Goal: Transaction & Acquisition: Purchase product/service

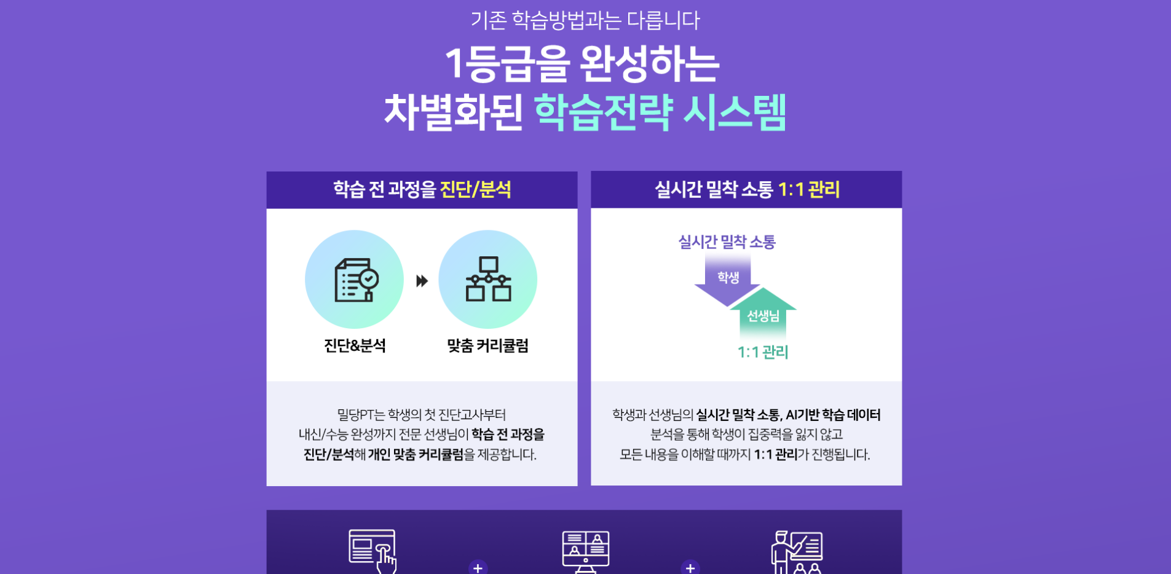
scroll to position [1234, 0]
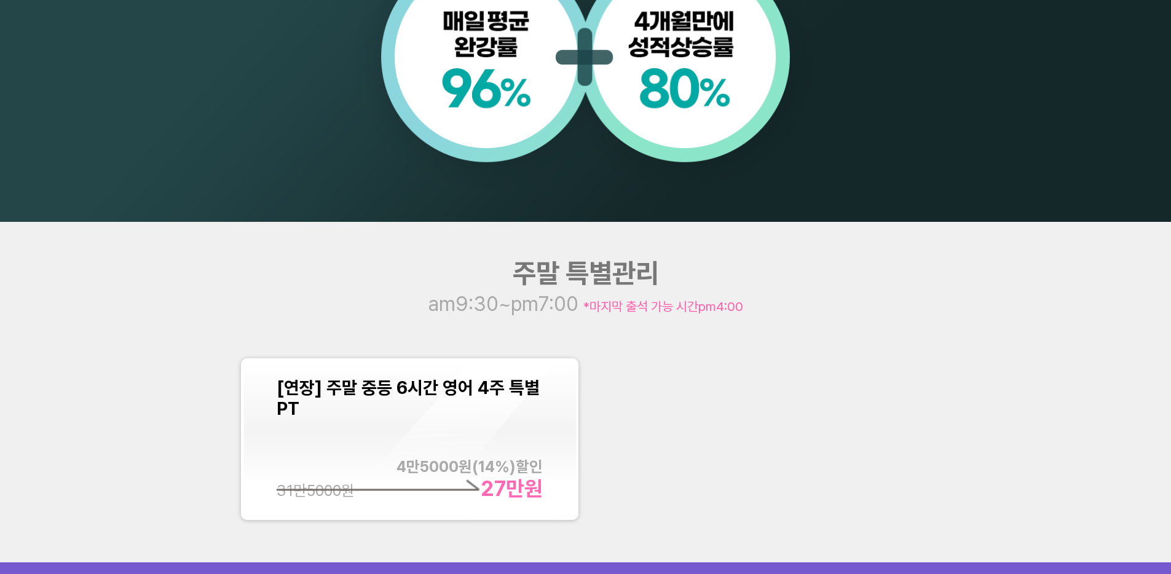
scroll to position [1366, 0]
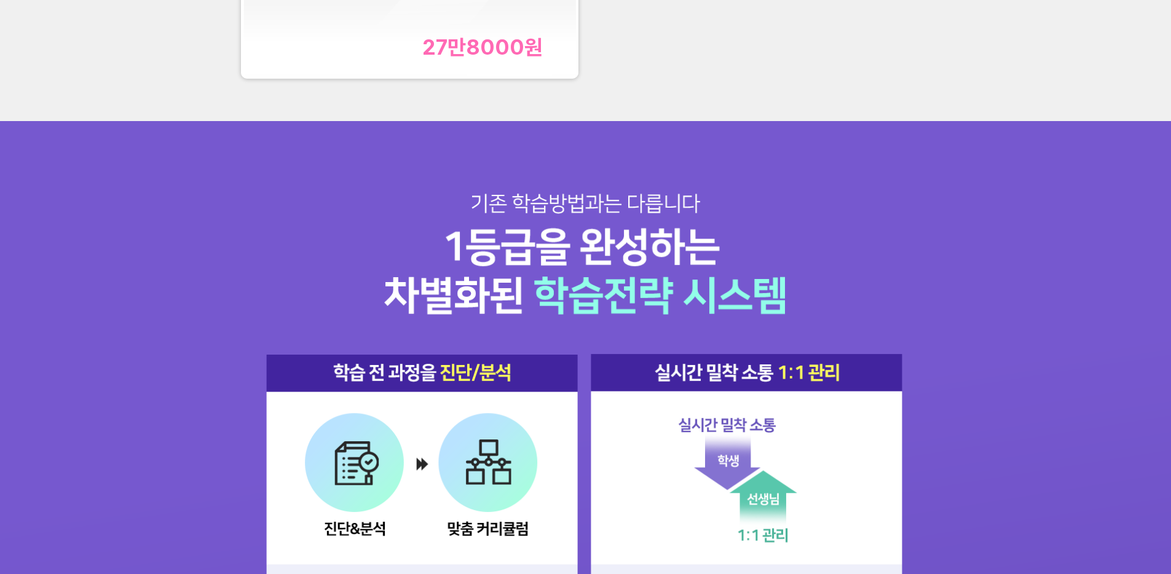
scroll to position [1591, 0]
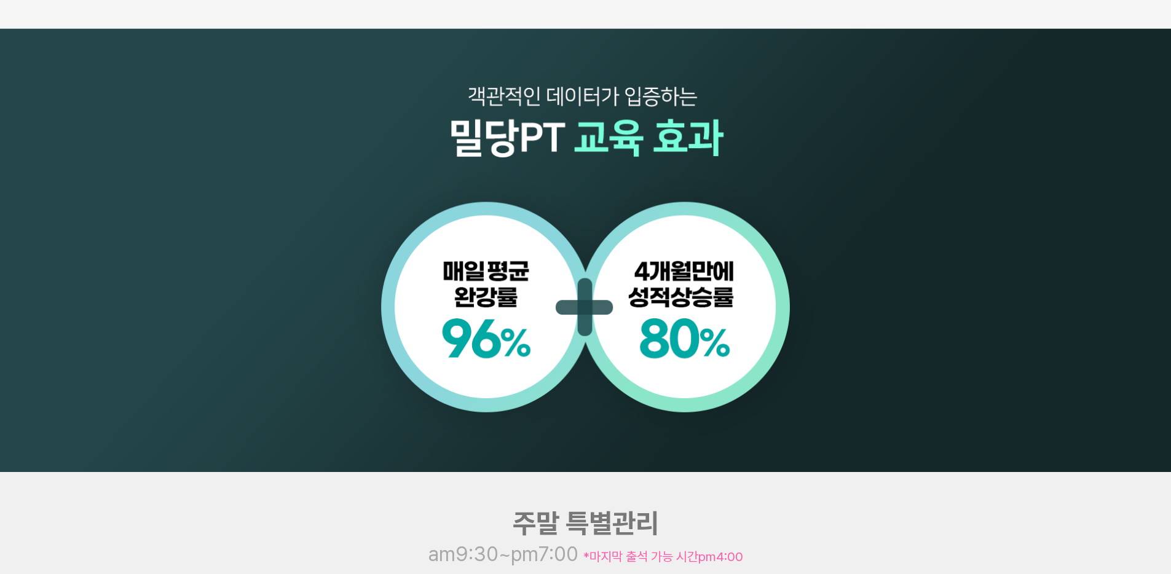
scroll to position [1568, 0]
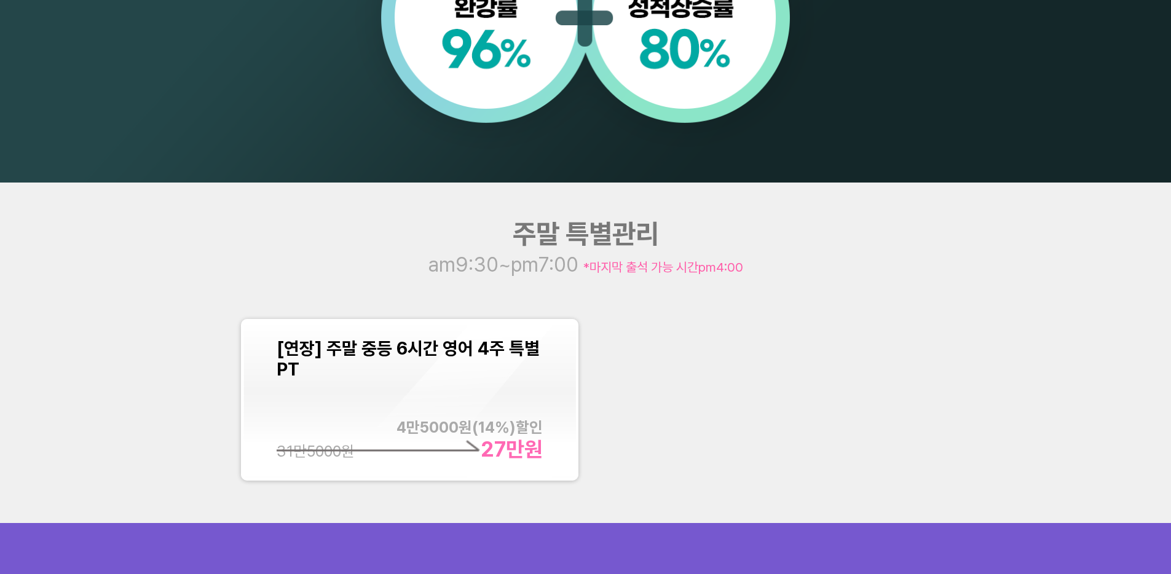
scroll to position [1431, 0]
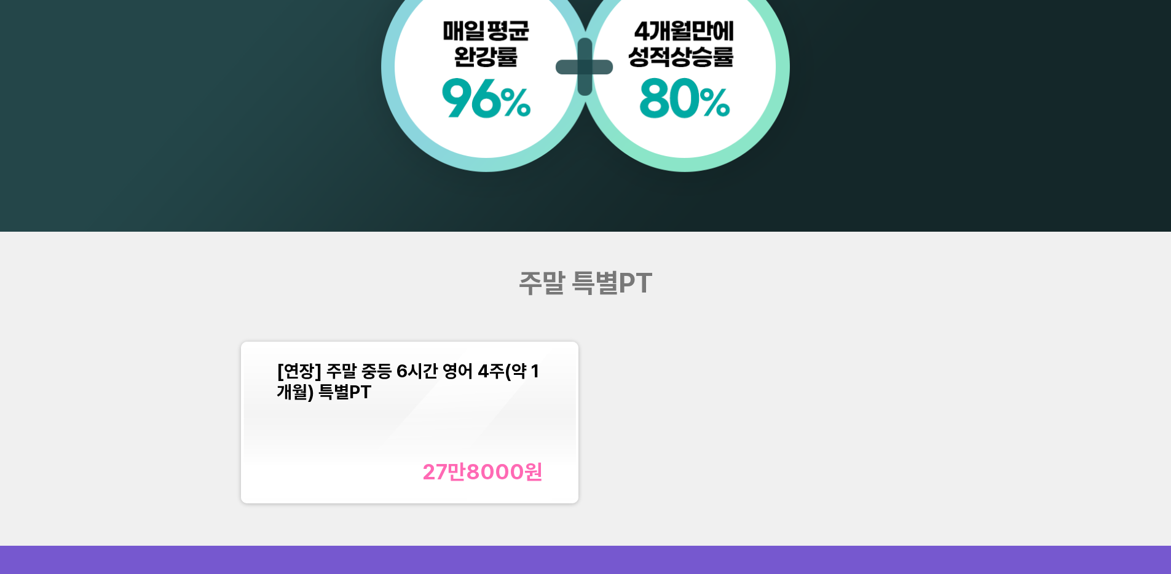
scroll to position [1460, 0]
